Goal: Check status: Check status

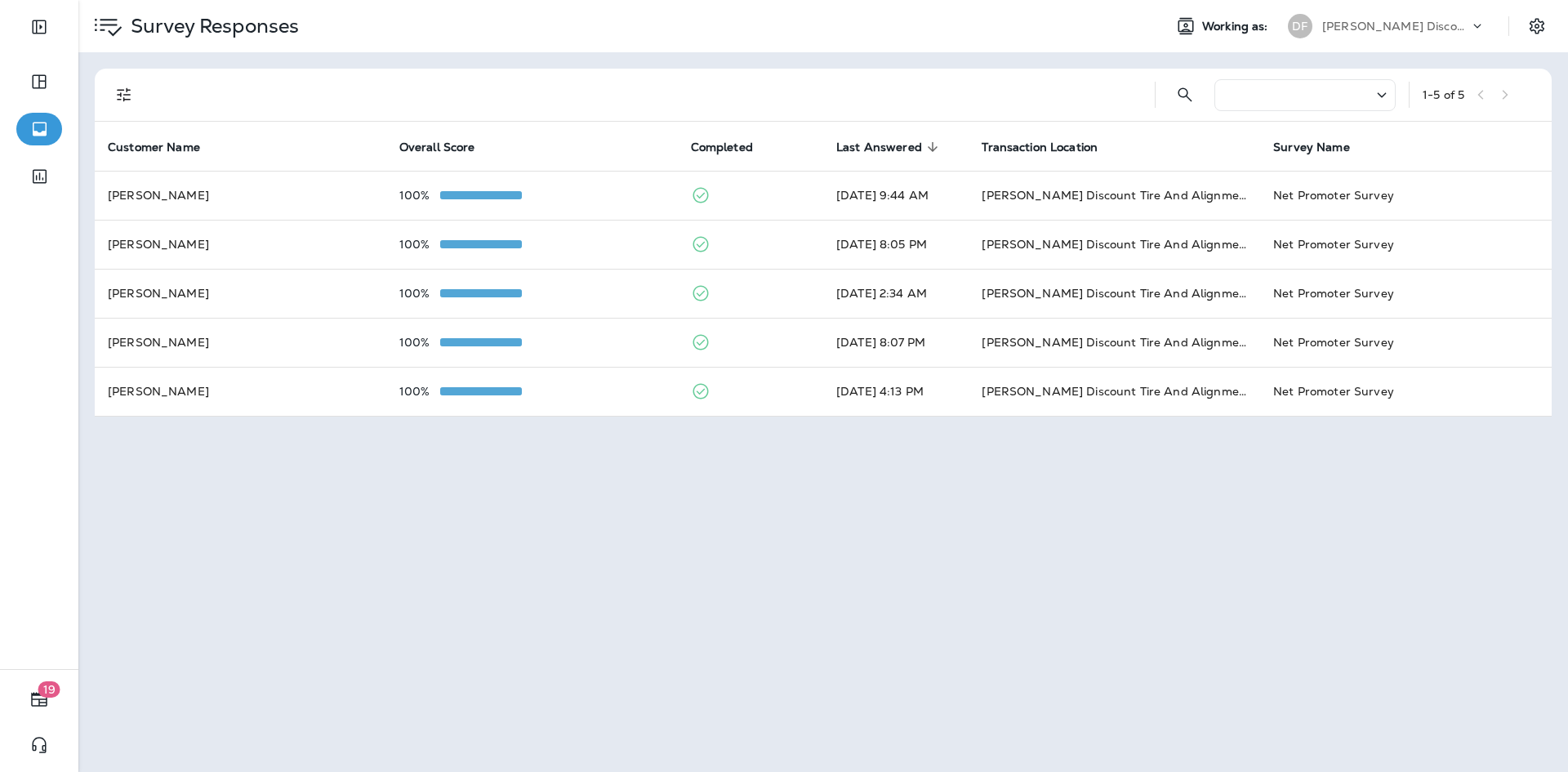
click at [1380, 103] on icon at bounding box center [1382, 95] width 20 height 21
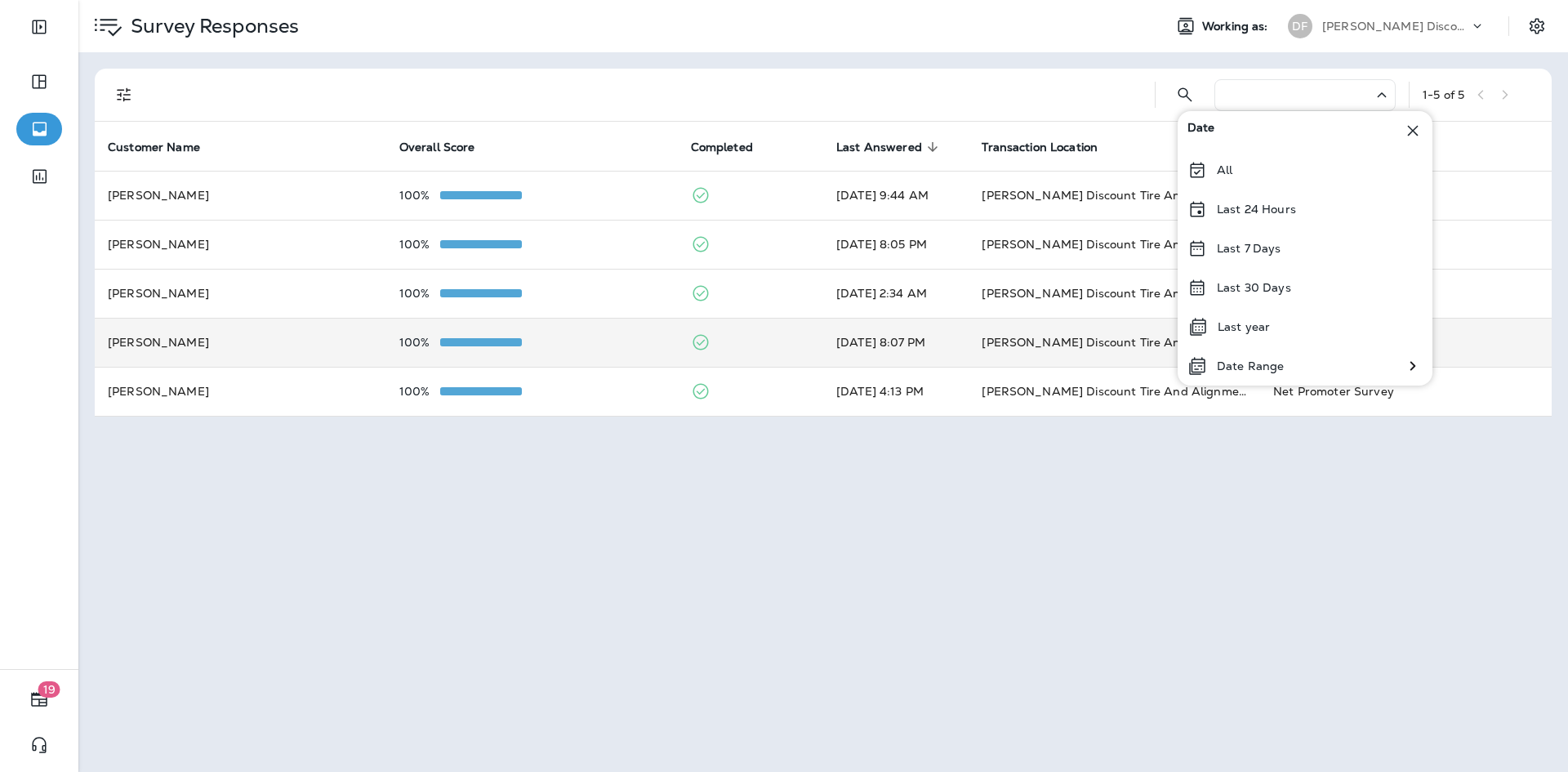
click at [1263, 321] on p "Last year" at bounding box center [1245, 327] width 53 height 13
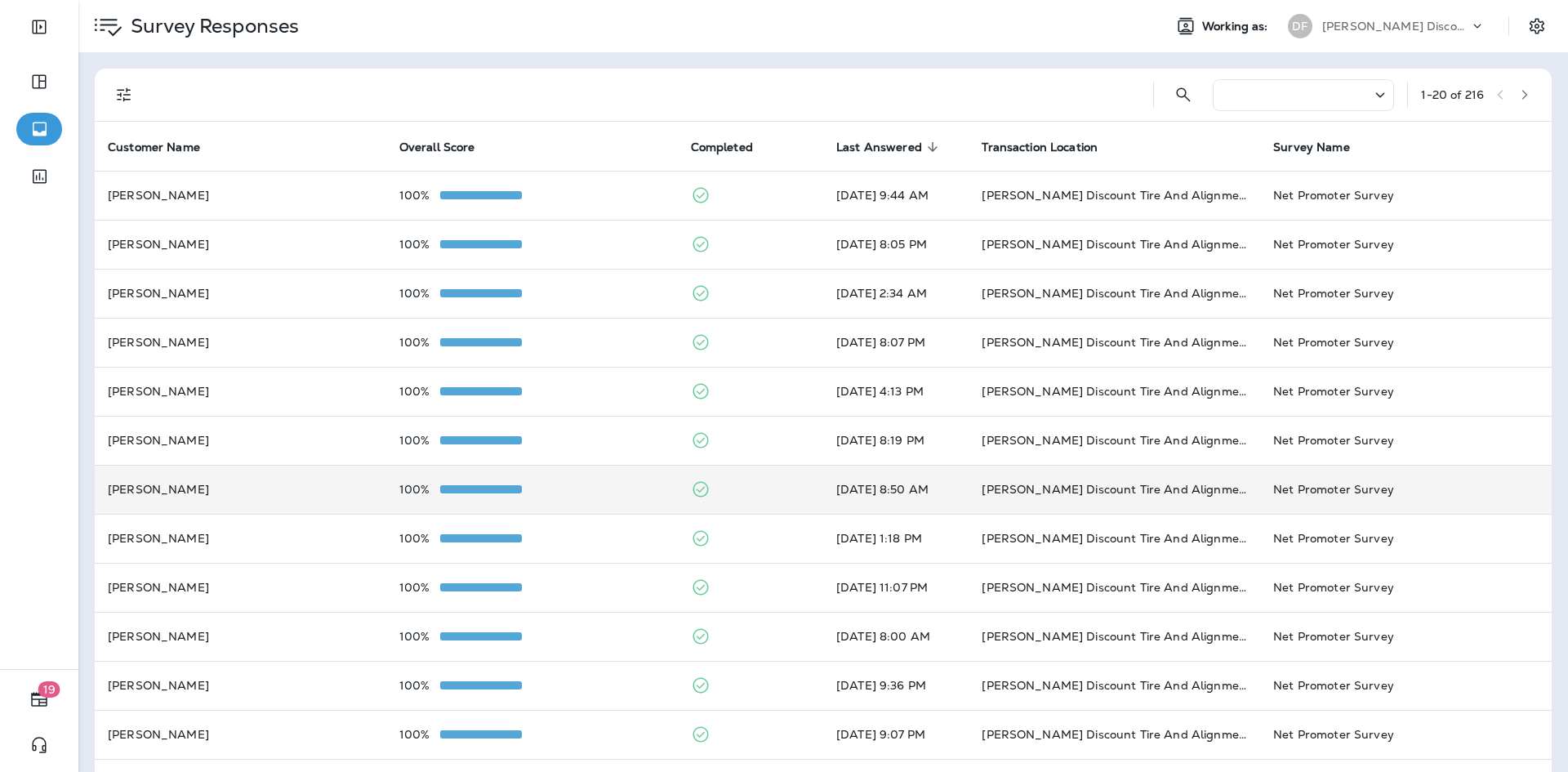
click at [1120, 487] on td "[PERSON_NAME] Discount Tire And Alignment - [GEOGRAPHIC_DATA] ([STREET_ADDRESS])" at bounding box center [1115, 489] width 292 height 49
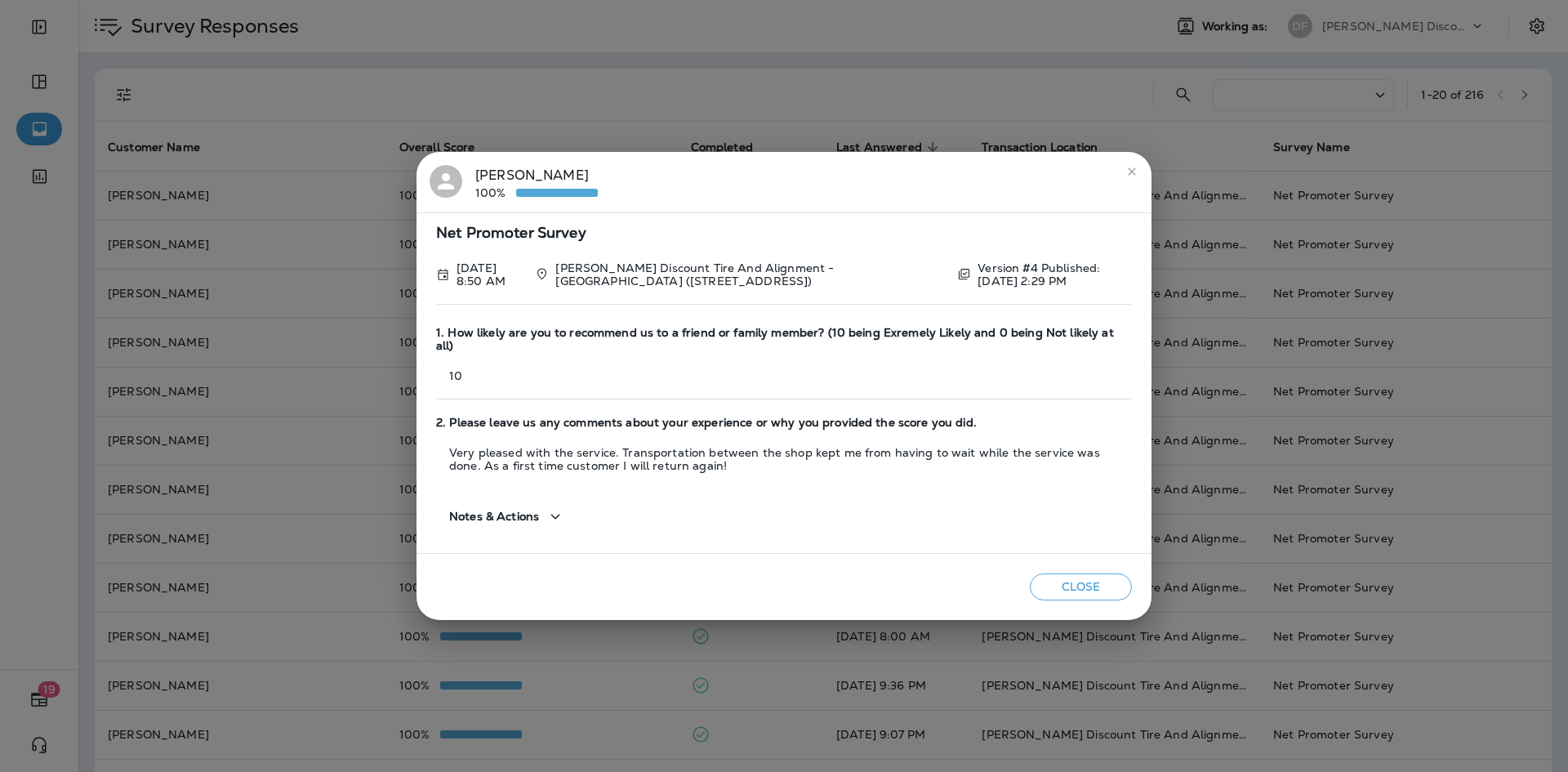
click at [1133, 174] on icon "close" at bounding box center [1132, 171] width 13 height 13
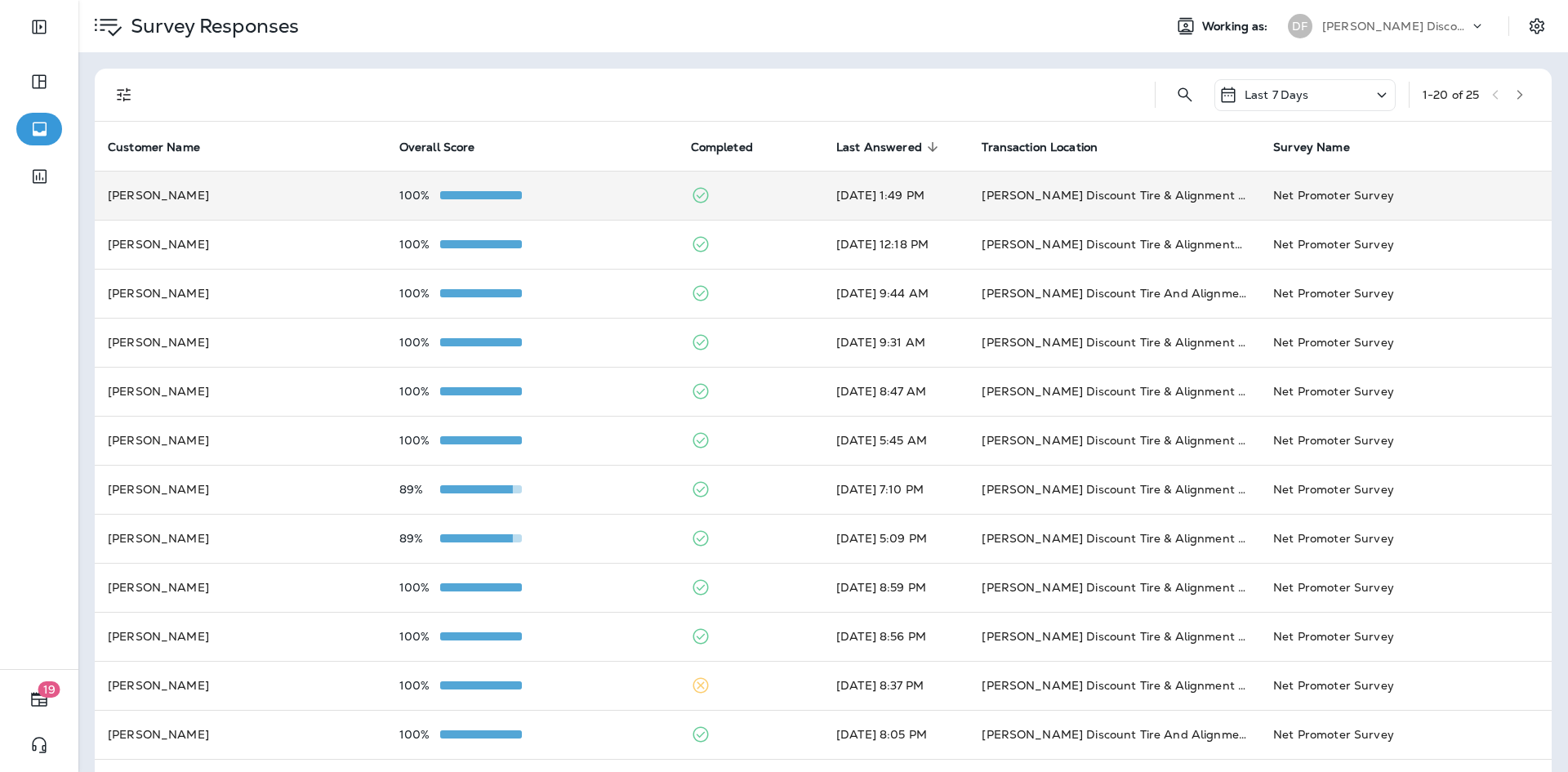
click at [969, 197] on td "[PERSON_NAME] Discount Tire & Alignment [PERSON_NAME] ([STREET_ADDRESS])" at bounding box center [1115, 195] width 292 height 49
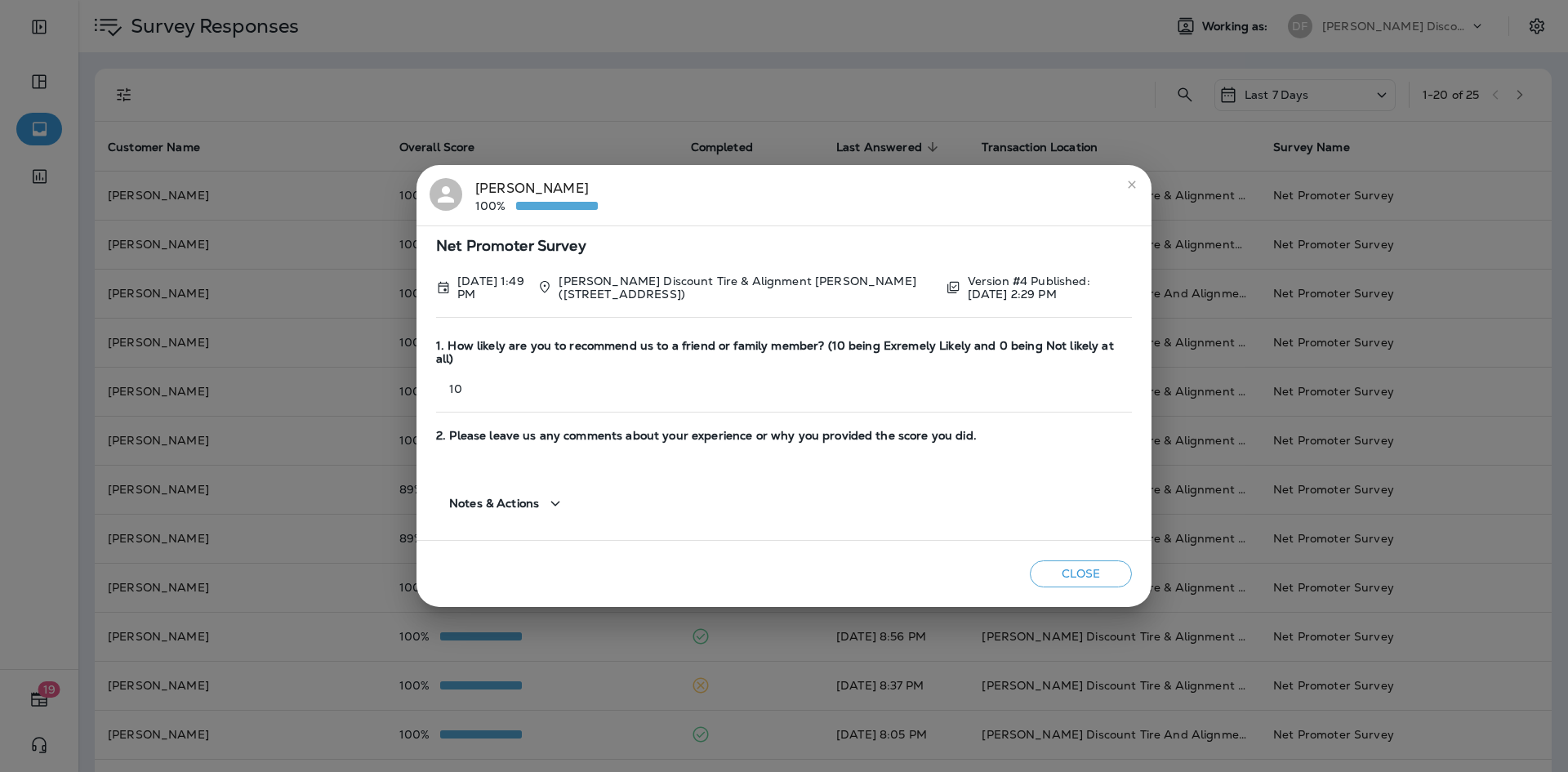
click at [1129, 191] on icon "close" at bounding box center [1132, 185] width 13 height 13
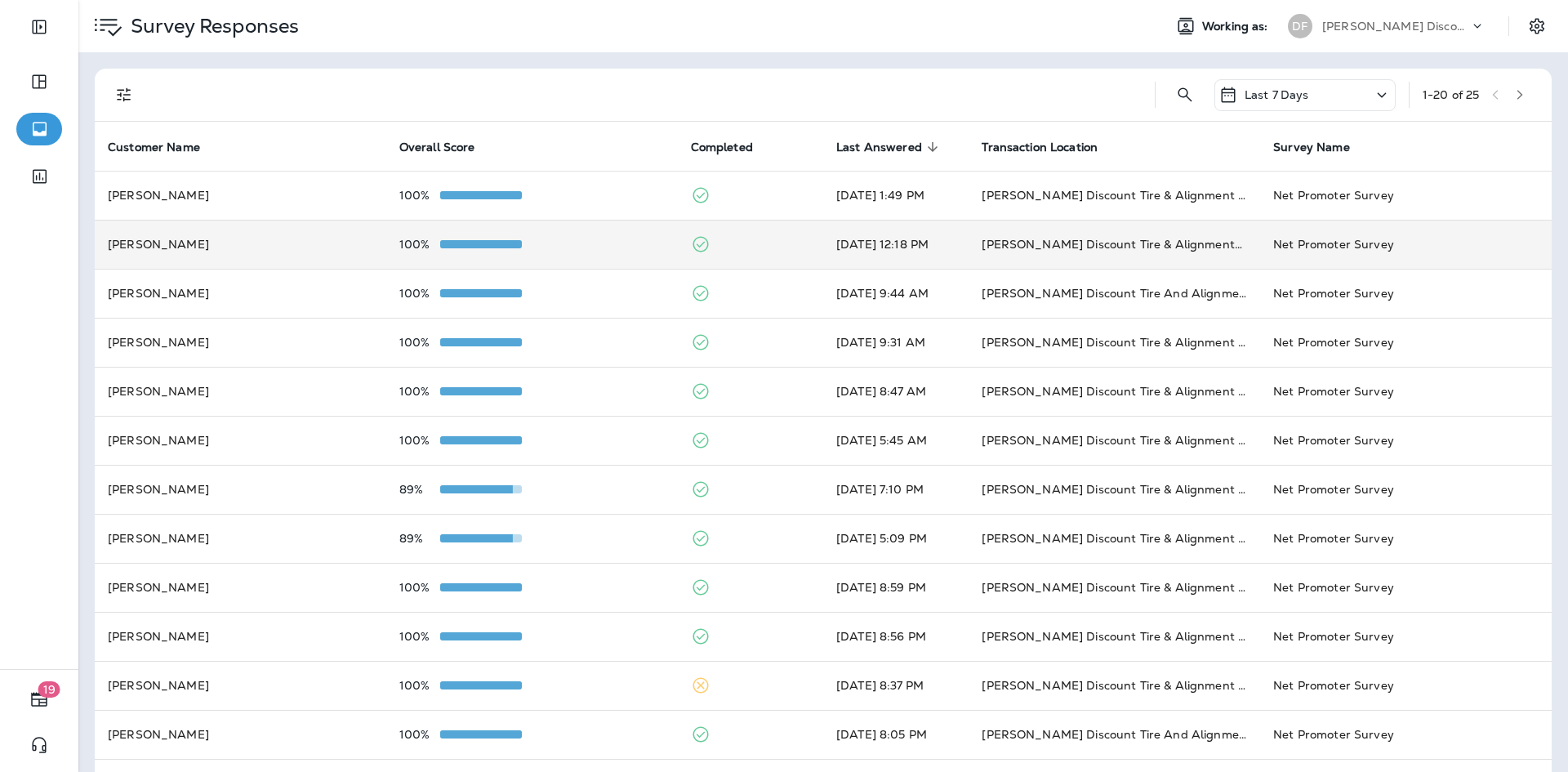
click at [1092, 237] on td "[PERSON_NAME] Discount Tire & Alignment- [GEOGRAPHIC_DATA] ([STREET_ADDRESS])" at bounding box center [1115, 245] width 292 height 49
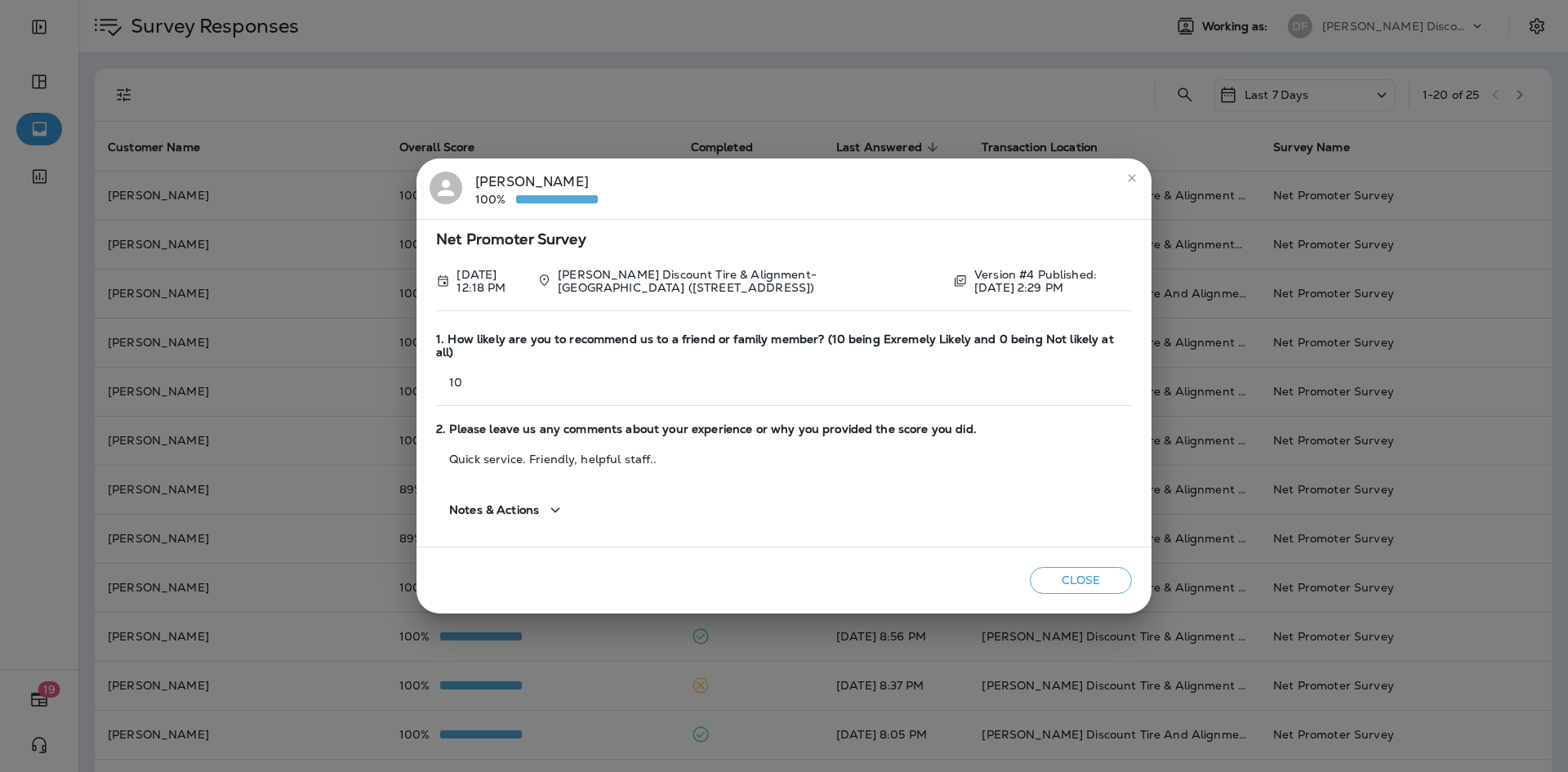
click at [1140, 187] on button "close" at bounding box center [1131, 178] width 26 height 26
